Goal: Find specific page/section: Find specific page/section

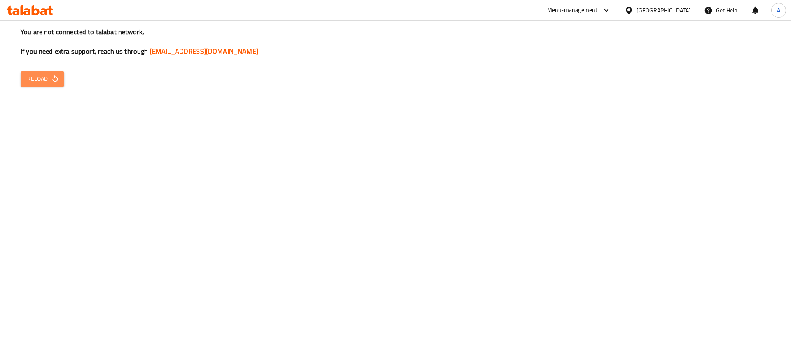
click at [39, 80] on span "Reload" at bounding box center [42, 79] width 30 height 10
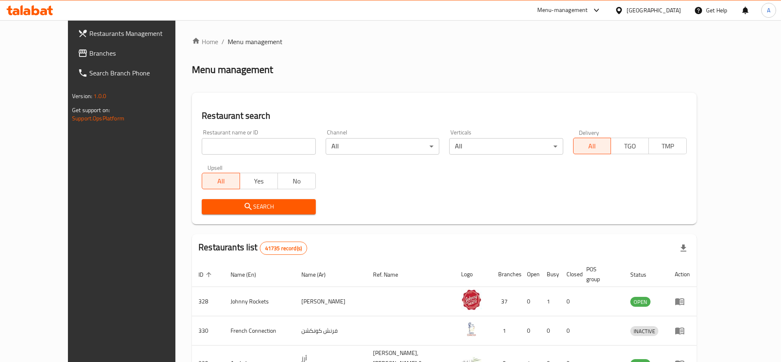
click at [224, 145] on input "search" at bounding box center [259, 146] width 114 height 16
paste input "706226"
type input "706226"
click button "Search" at bounding box center [259, 206] width 114 height 15
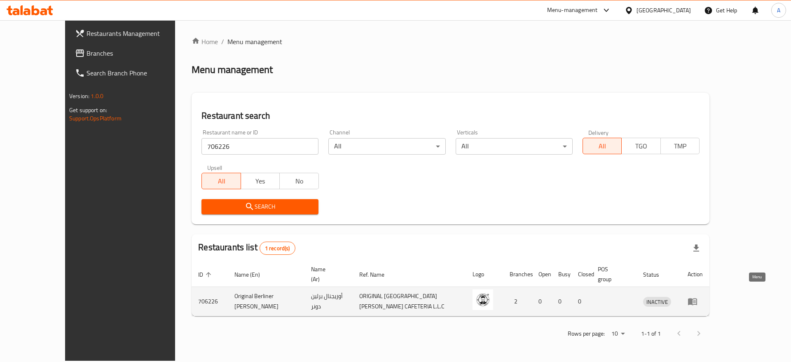
click at [697, 298] on icon "enhanced table" at bounding box center [692, 301] width 9 height 7
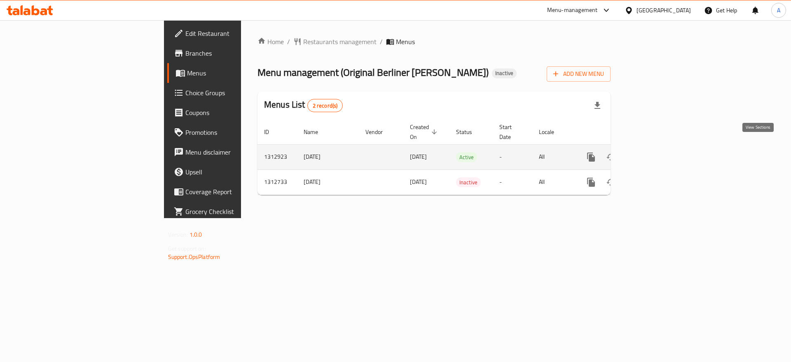
click at [655, 152] on icon "enhanced table" at bounding box center [650, 157] width 10 height 10
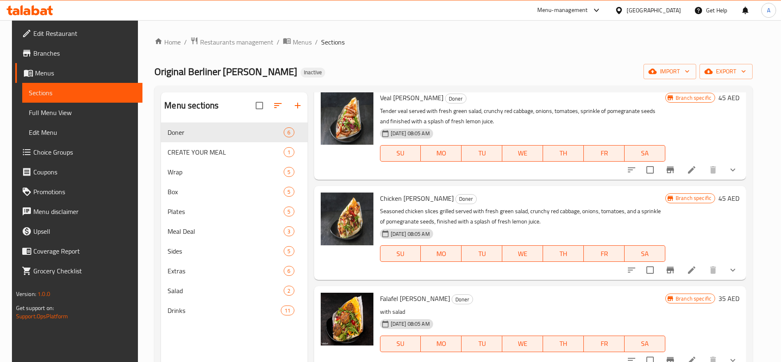
scroll to position [219, 0]
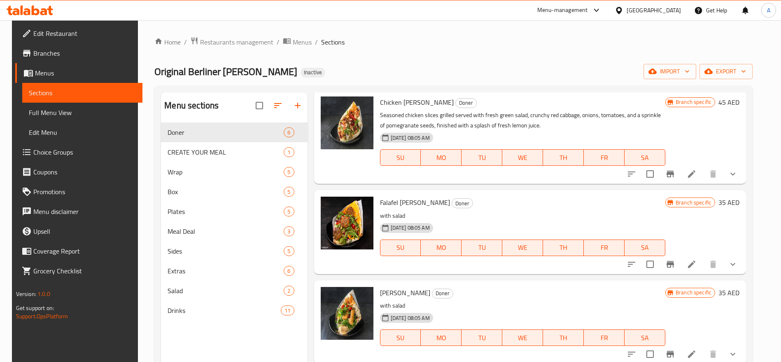
click at [384, 37] on ol "Home / Restaurants management / Menus / Sections" at bounding box center [453, 42] width 598 height 11
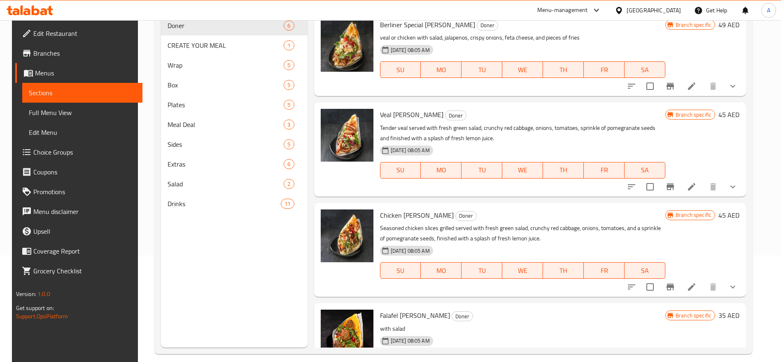
scroll to position [0, 0]
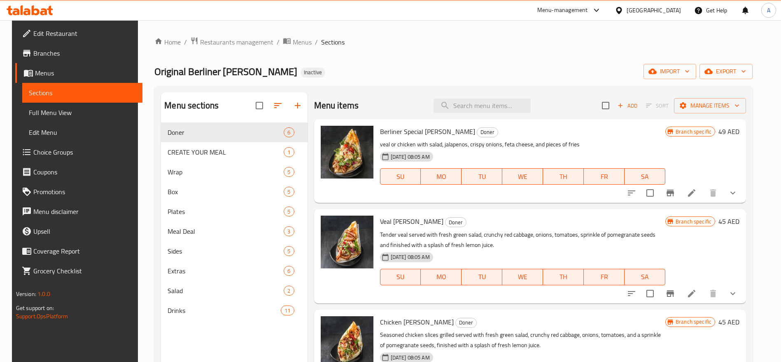
click at [639, 42] on ol "Home / Restaurants management / Menus / Sections" at bounding box center [453, 42] width 598 height 11
